Goal: Transaction & Acquisition: Subscribe to service/newsletter

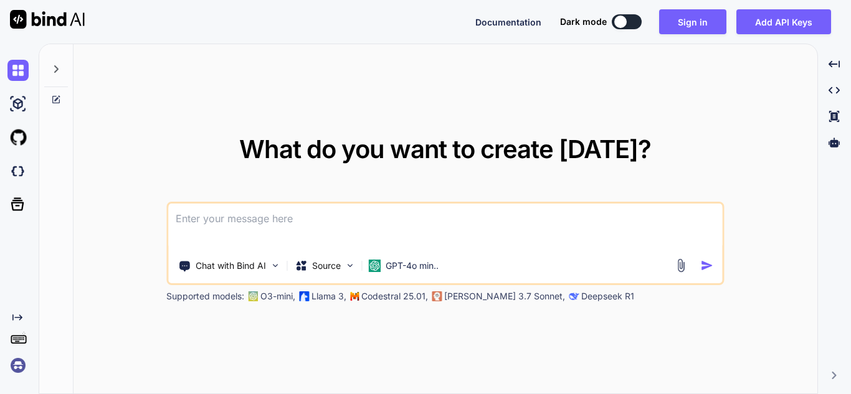
click at [284, 223] on textarea at bounding box center [445, 227] width 554 height 46
click at [303, 232] on textarea at bounding box center [445, 227] width 554 height 46
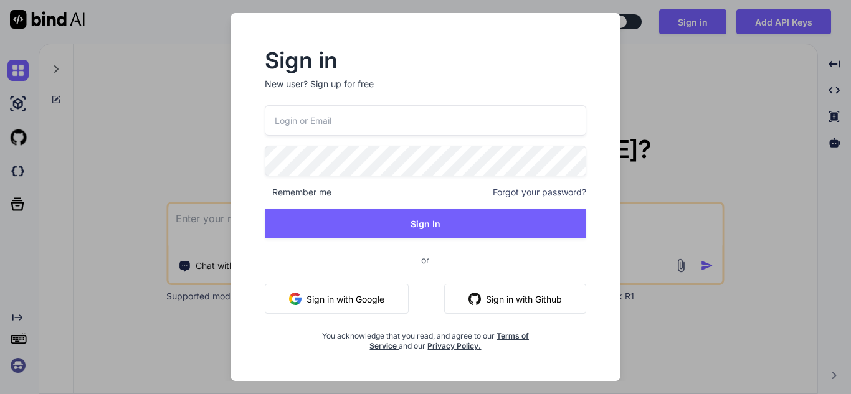
click at [337, 298] on button "Sign in with Google" at bounding box center [337, 299] width 144 height 30
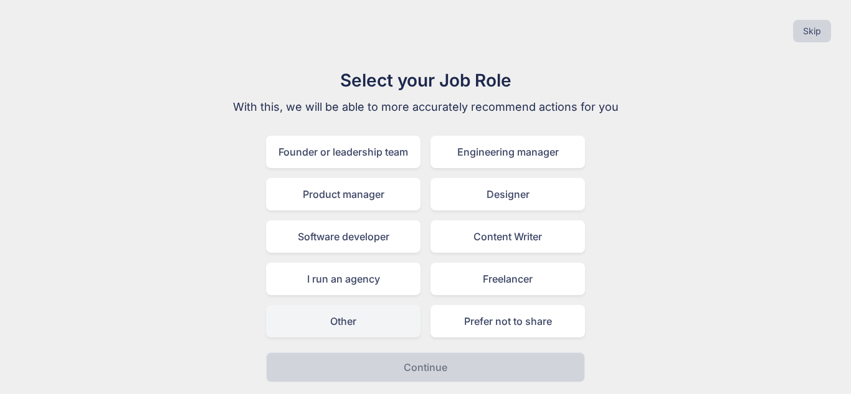
click at [385, 316] on div "Other" at bounding box center [343, 321] width 154 height 32
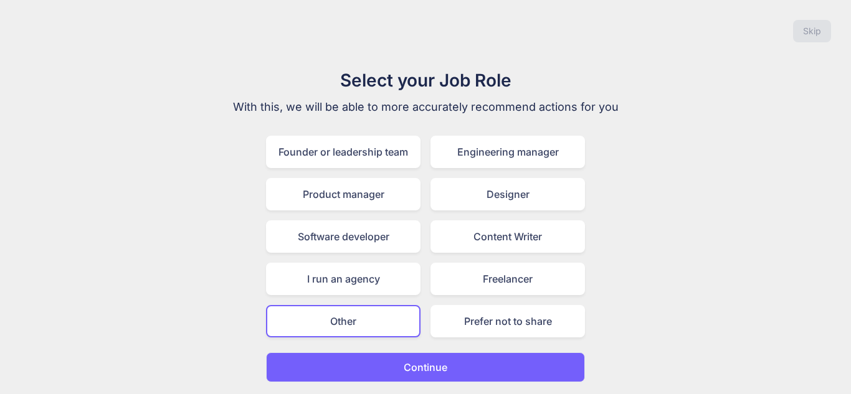
click at [423, 371] on p "Continue" at bounding box center [425, 367] width 44 height 15
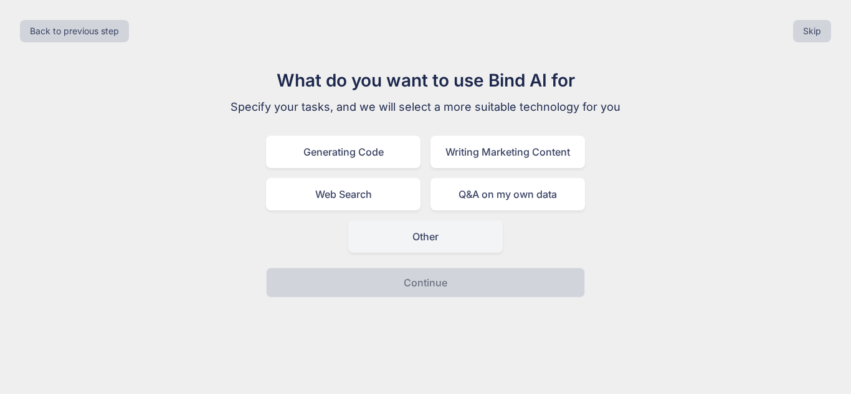
click at [437, 243] on div "Other" at bounding box center [425, 236] width 154 height 32
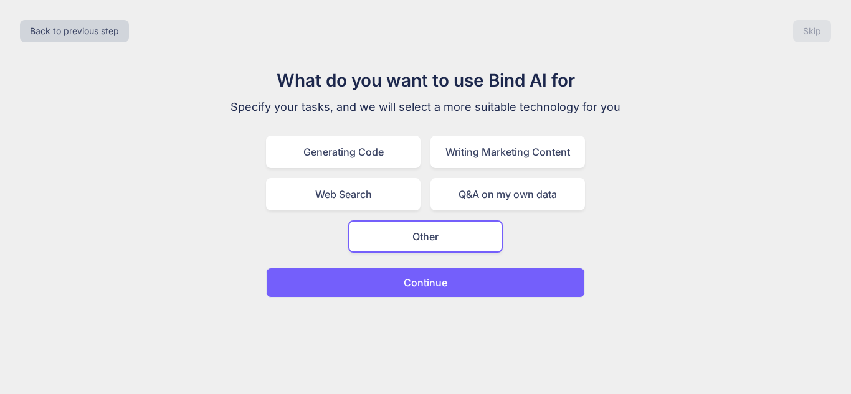
click at [452, 282] on button "Continue" at bounding box center [425, 283] width 319 height 30
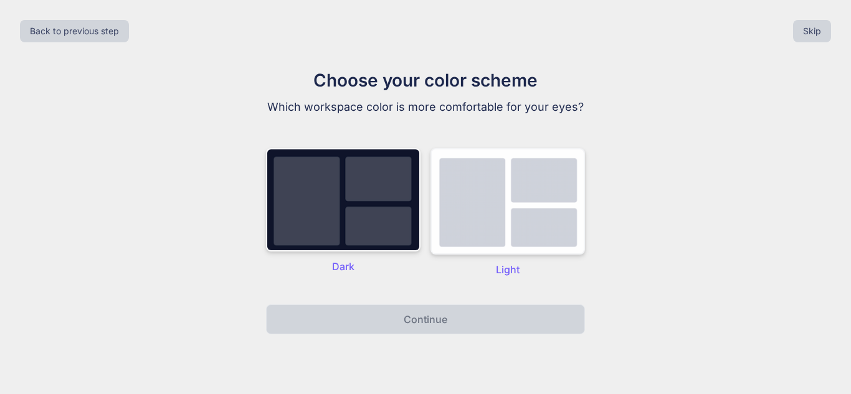
click at [461, 243] on img at bounding box center [507, 201] width 154 height 106
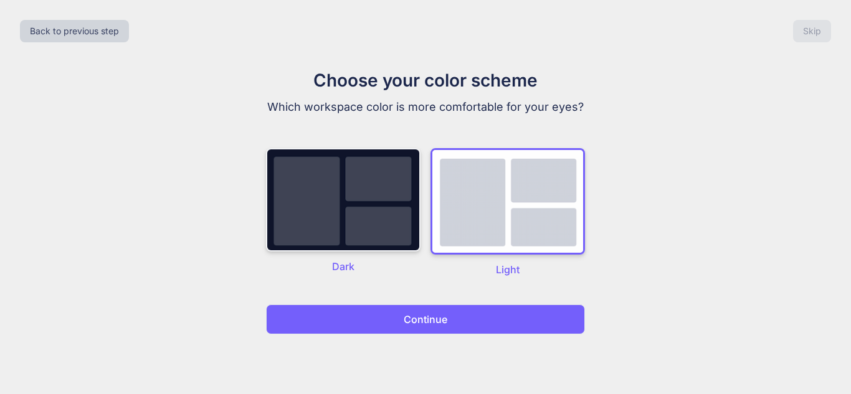
click at [383, 221] on img at bounding box center [343, 199] width 154 height 103
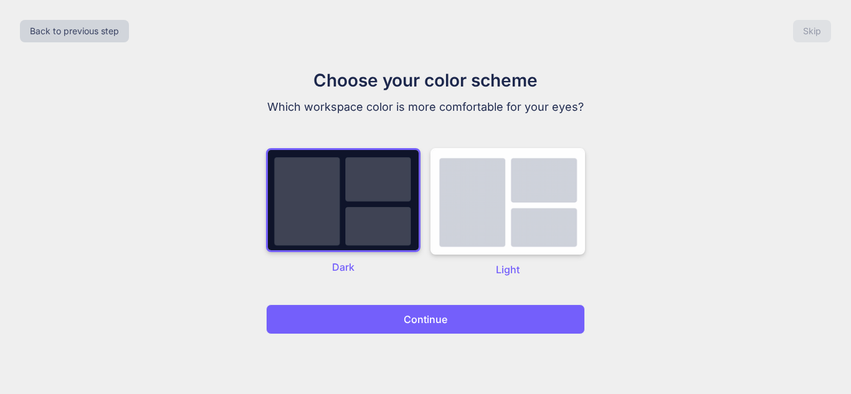
click at [418, 316] on p "Continue" at bounding box center [425, 319] width 44 height 15
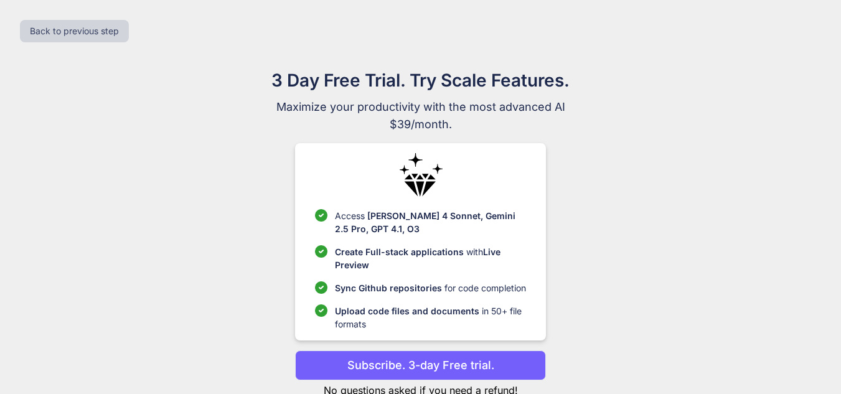
scroll to position [39, 0]
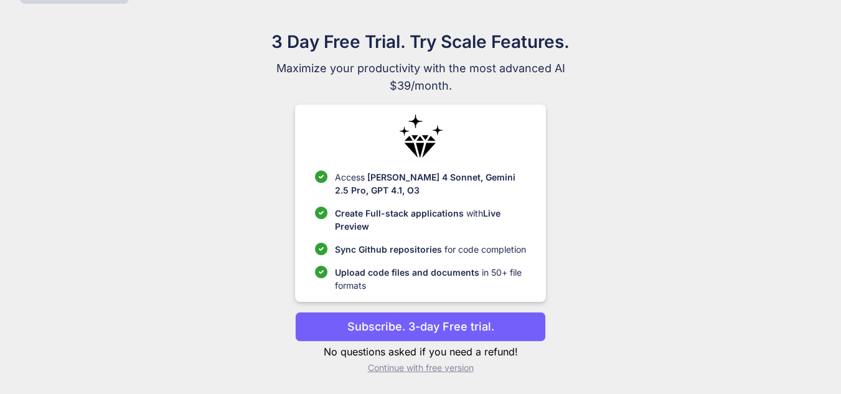
click at [494, 326] on button "Subscribe. 3-day Free trial." at bounding box center [420, 327] width 251 height 30
